Goal: Task Accomplishment & Management: Complete application form

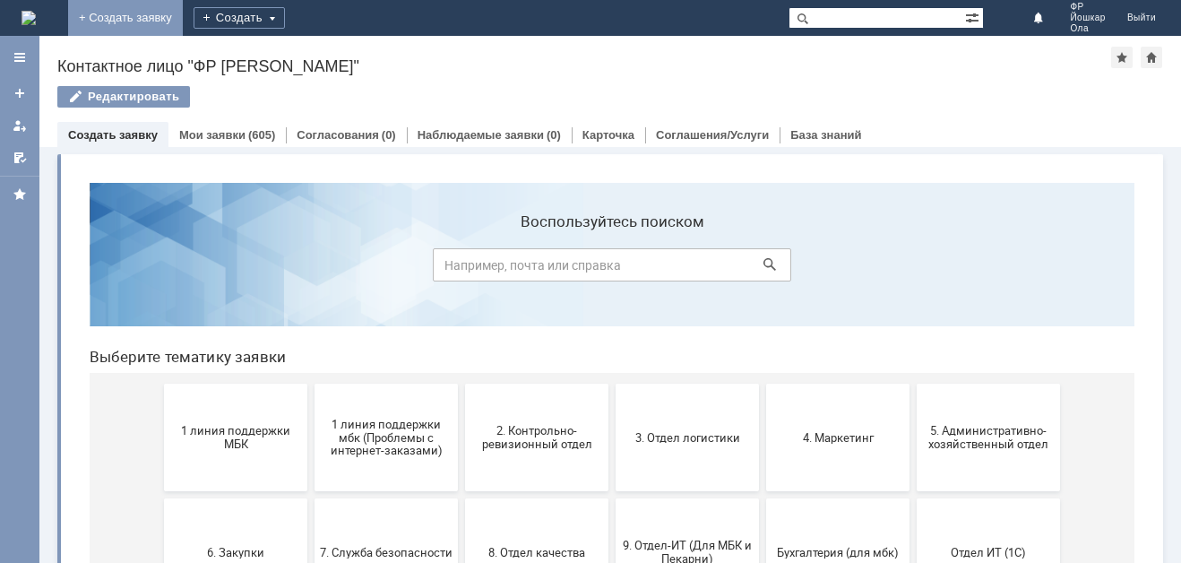
click at [183, 13] on link "+ Создать заявку" at bounding box center [125, 18] width 115 height 36
click at [285, 15] on div "Создать" at bounding box center [239, 18] width 91 height 22
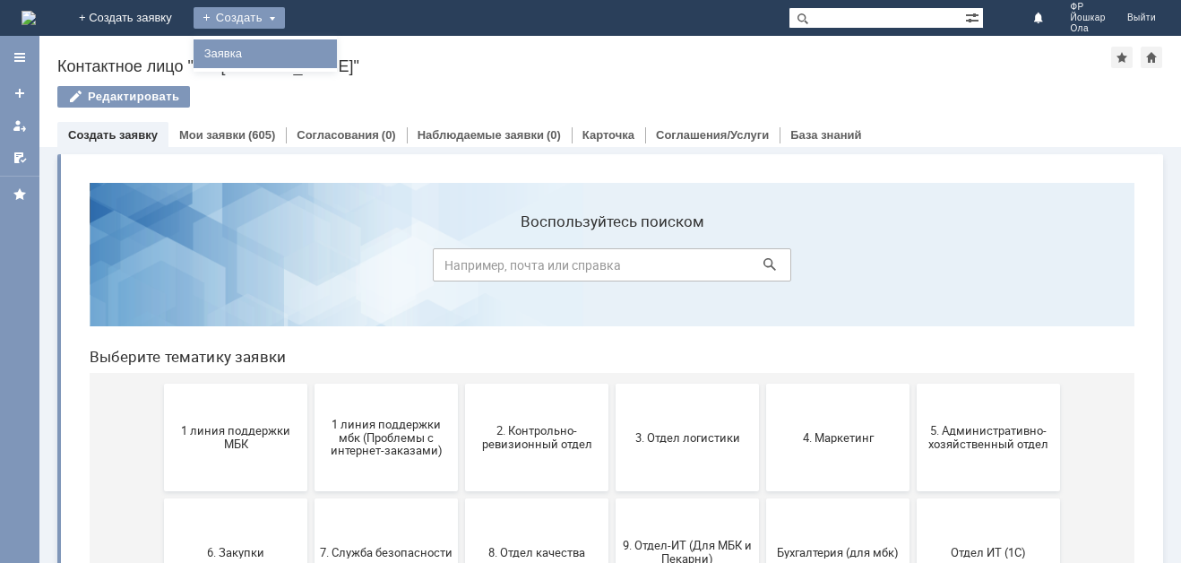
click at [333, 49] on link "Заявка" at bounding box center [265, 54] width 136 height 22
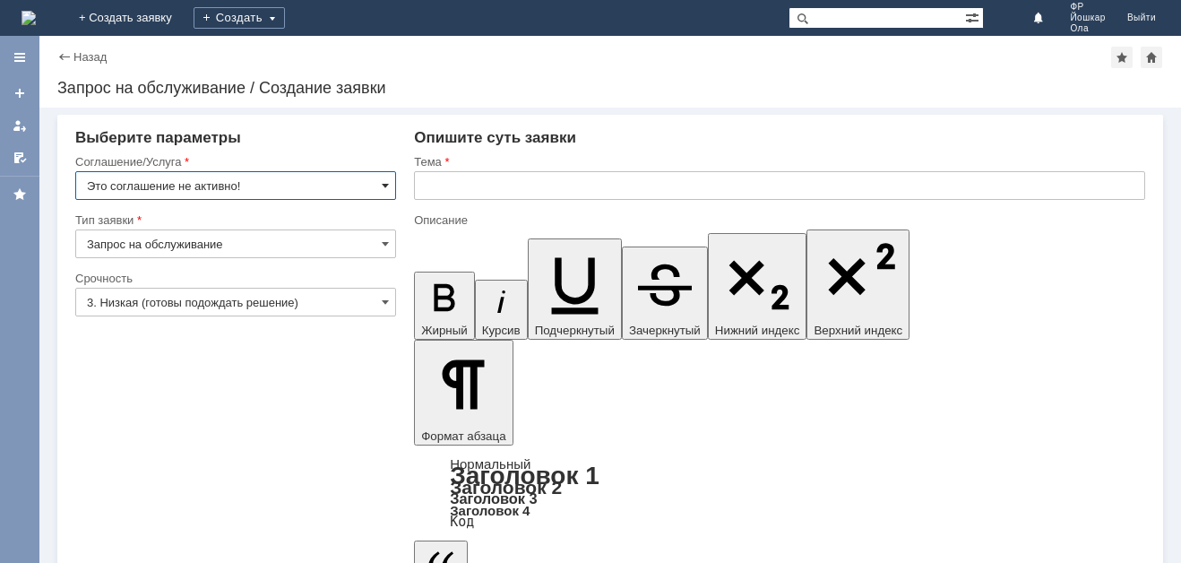
click at [385, 181] on span at bounding box center [385, 185] width 7 height 14
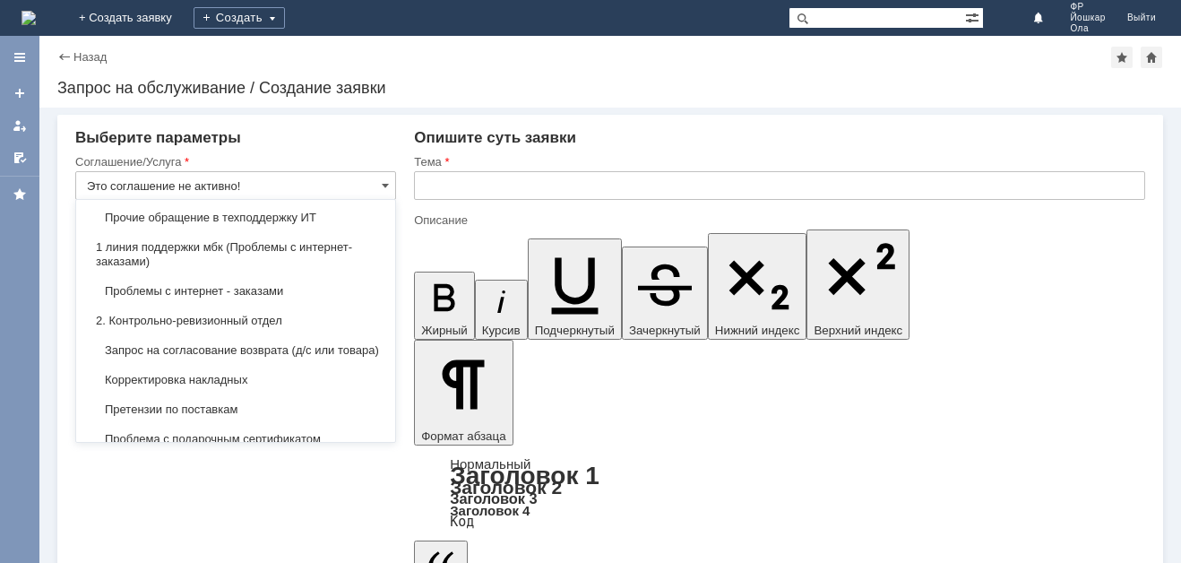
scroll to position [179, 0]
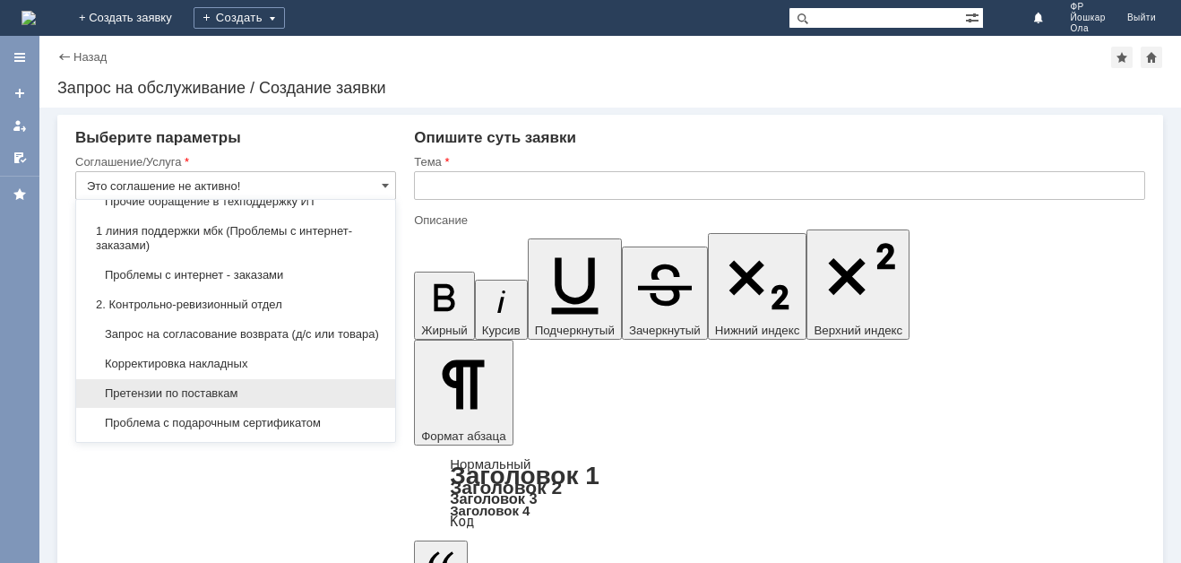
click at [216, 393] on div "Претензии по поставкам" at bounding box center [235, 393] width 319 height 29
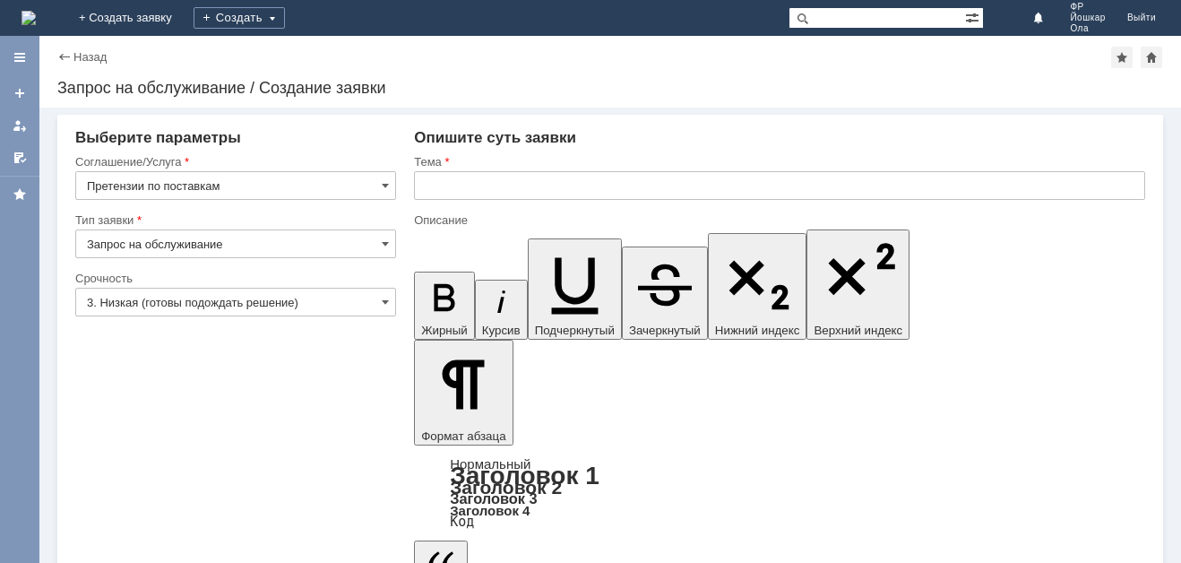
type input "Претензии по поставкам"
click at [381, 296] on input "3. Низкая (готовы подождать решение)" at bounding box center [235, 302] width 321 height 29
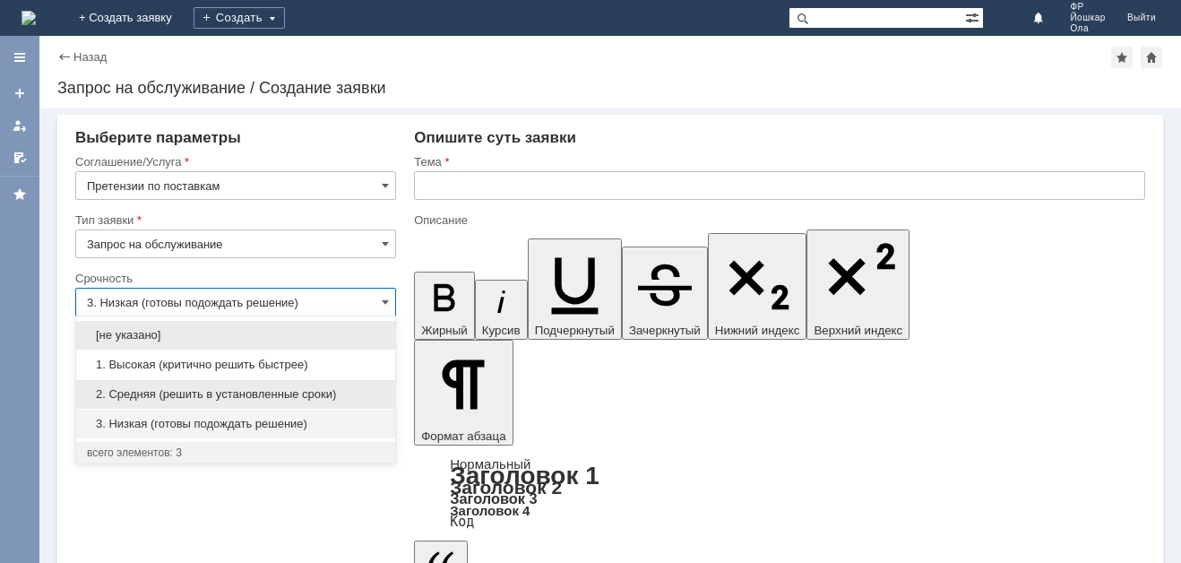
click at [183, 391] on span "2. Средняя (решить в установленные сроки)" at bounding box center [235, 394] width 297 height 14
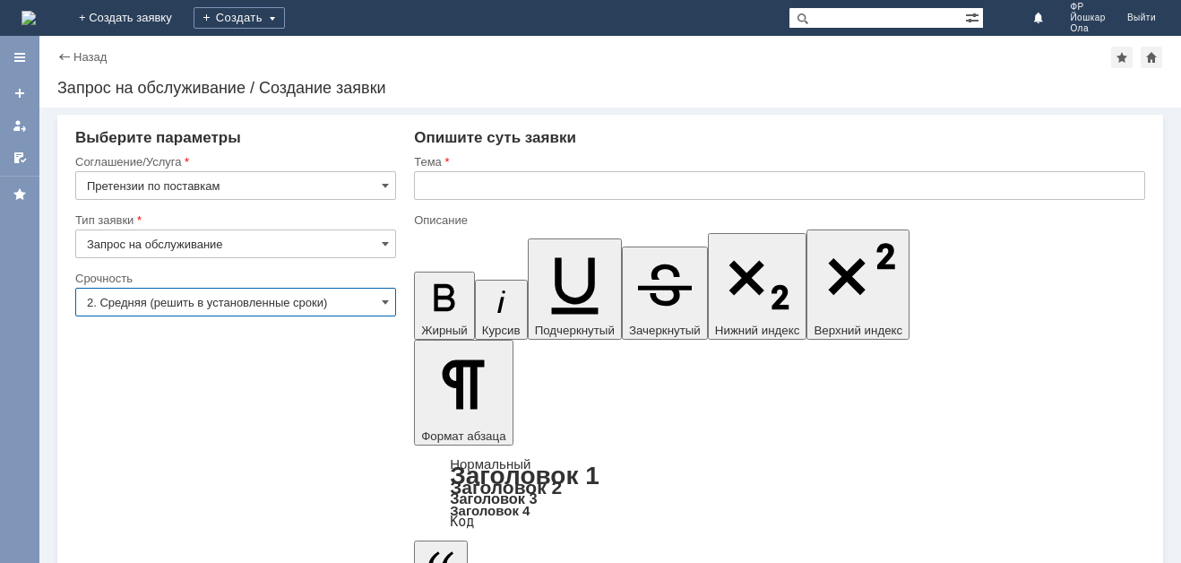
type input "2. Средняя (решить в установленные сроки)"
click at [458, 188] on input "text" at bounding box center [779, 185] width 731 height 29
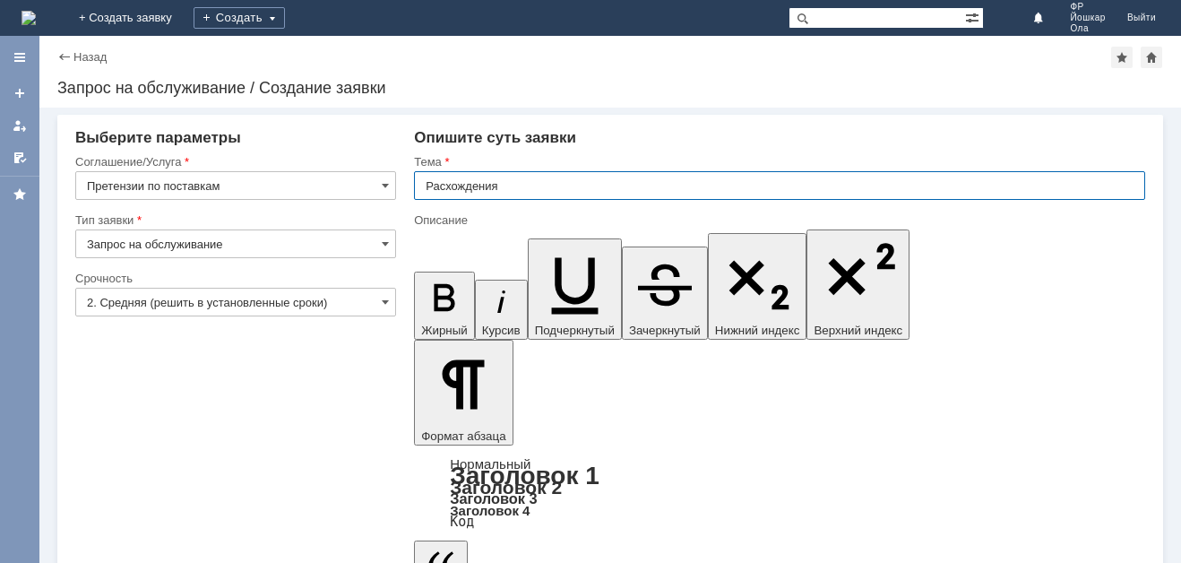
type input "Расхождения"
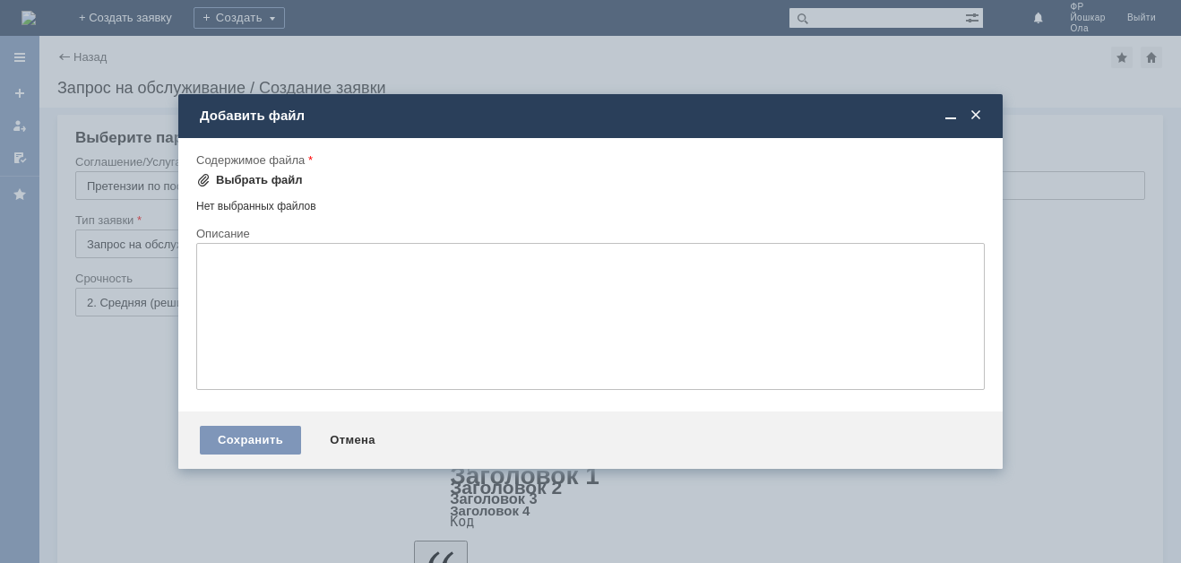
click at [278, 180] on div "Выбрать файл" at bounding box center [259, 180] width 87 height 14
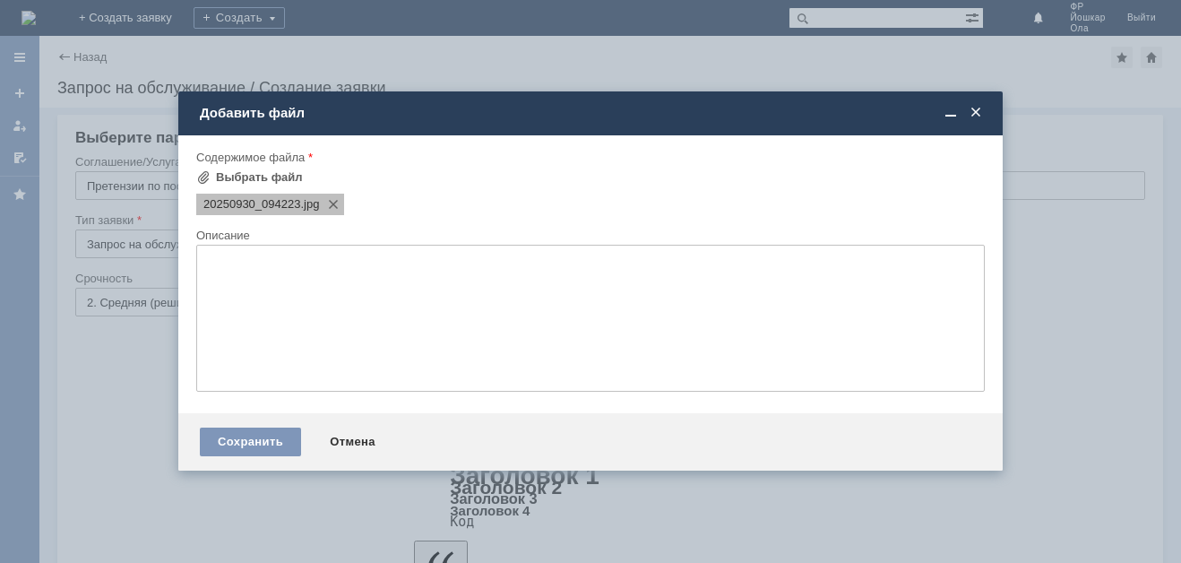
scroll to position [0, 0]
click at [258, 171] on div "Выбрать файл" at bounding box center [259, 177] width 87 height 14
click at [259, 174] on div "Выбрать файл" at bounding box center [259, 177] width 87 height 14
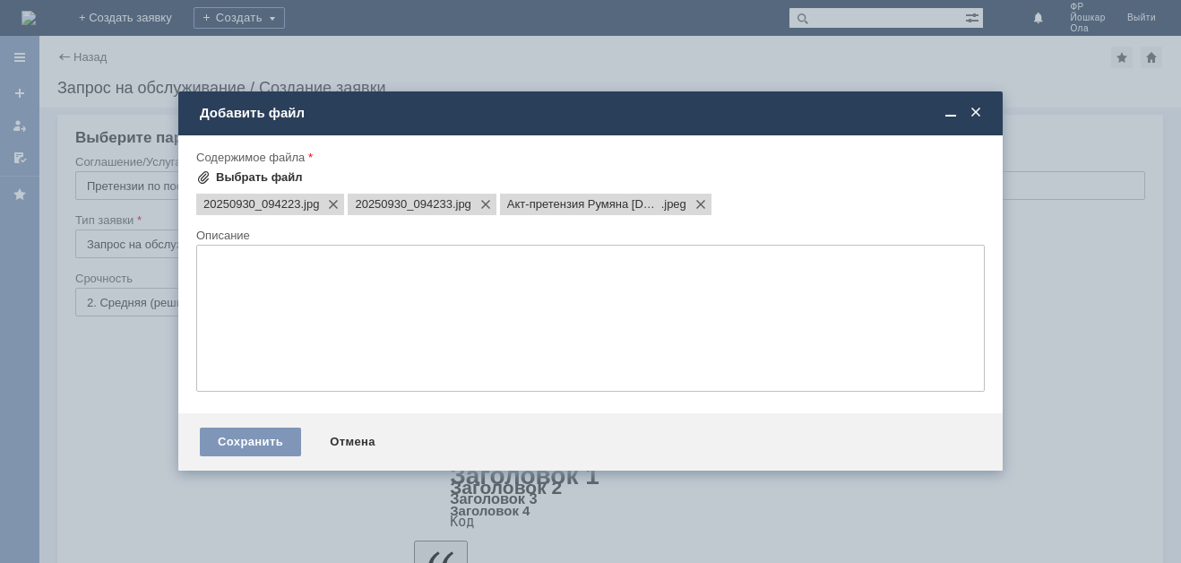
click at [274, 176] on div "Выбрать файл" at bounding box center [259, 177] width 87 height 14
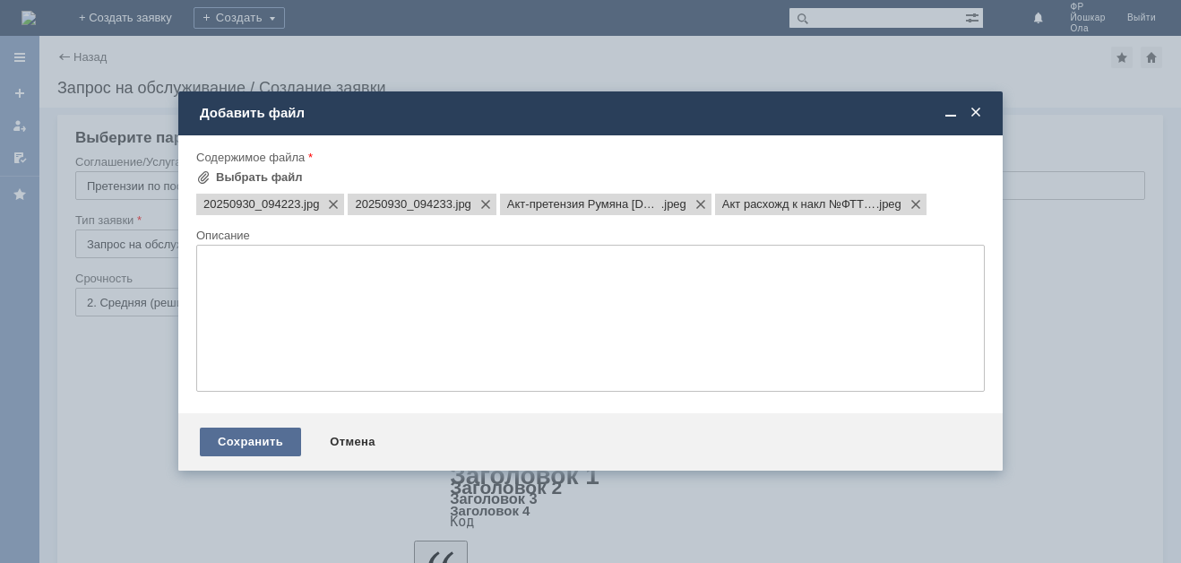
click at [246, 430] on div "Сохранить" at bounding box center [250, 441] width 101 height 29
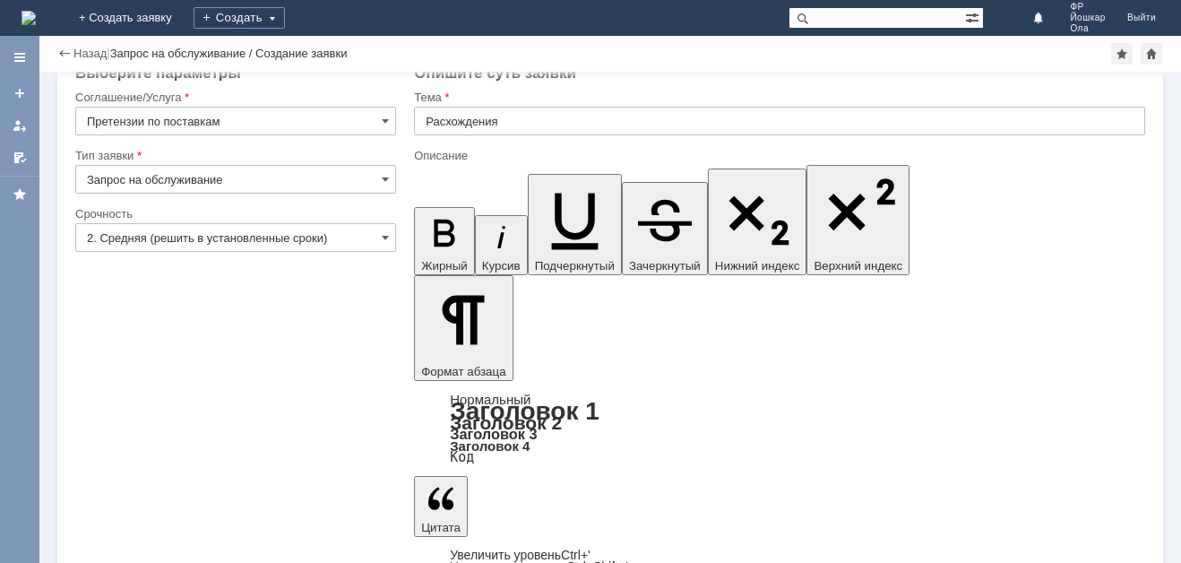
scroll to position [28, 0]
